Goal: Transaction & Acquisition: Purchase product/service

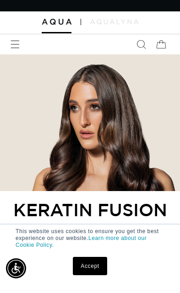
click at [16, 57] on icon "Menu" at bounding box center [15, 52] width 9 height 9
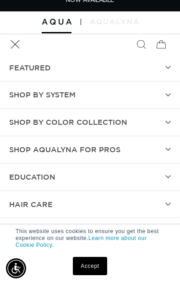
click at [162, 104] on summary "SHOP BY SYSTEM" at bounding box center [90, 103] width 180 height 27
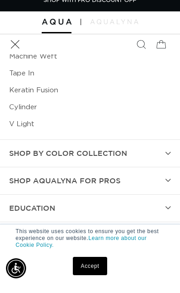
scroll to position [95, 0]
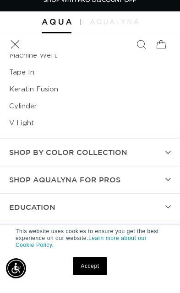
click at [48, 98] on link "Keratin Fusion" at bounding box center [89, 98] width 161 height 17
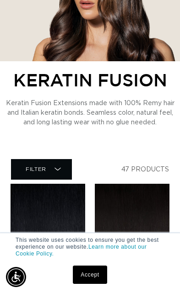
click at [96, 275] on link "Accept" at bounding box center [90, 275] width 34 height 18
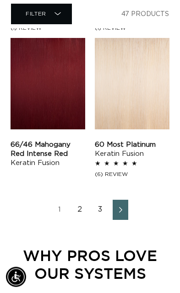
click at [100, 200] on link "3" at bounding box center [100, 210] width 16 height 20
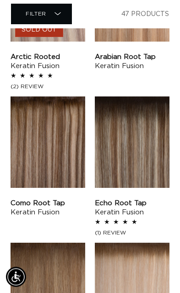
scroll to position [967, 0]
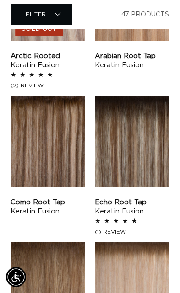
click at [147, 198] on link "Echo Root Tap Keratin Fusion" at bounding box center [132, 207] width 75 height 18
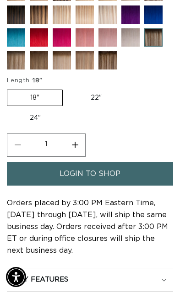
scroll to position [480, 0]
click at [118, 186] on span "login to shop" at bounding box center [89, 173] width 61 height 23
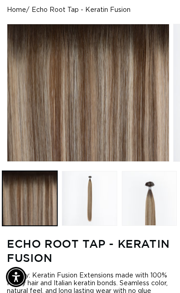
scroll to position [0, 156]
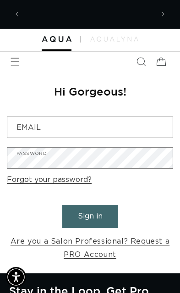
scroll to position [0, 129]
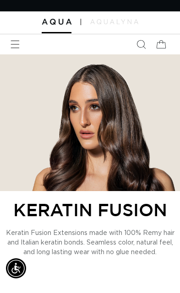
scroll to position [0, 259]
